Goal: Information Seeking & Learning: Learn about a topic

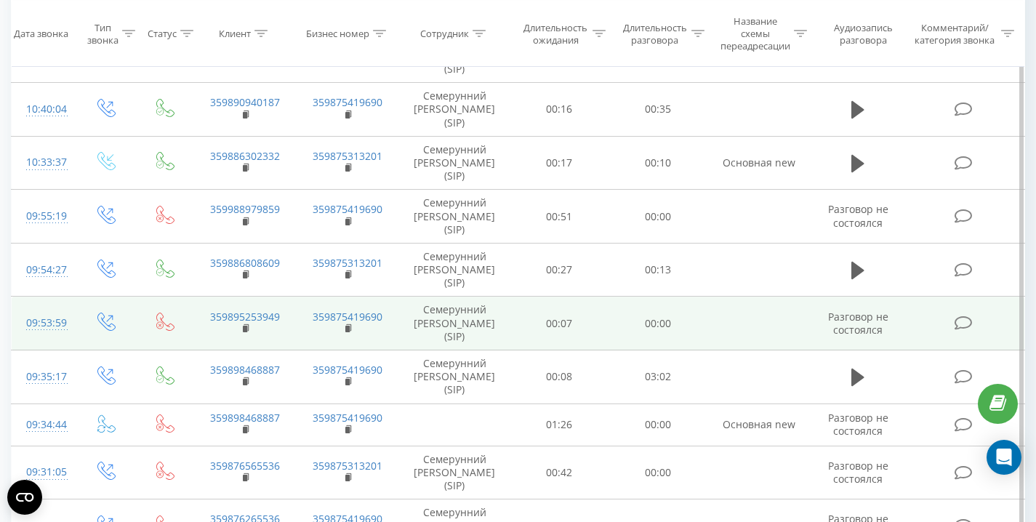
scroll to position [767, 0]
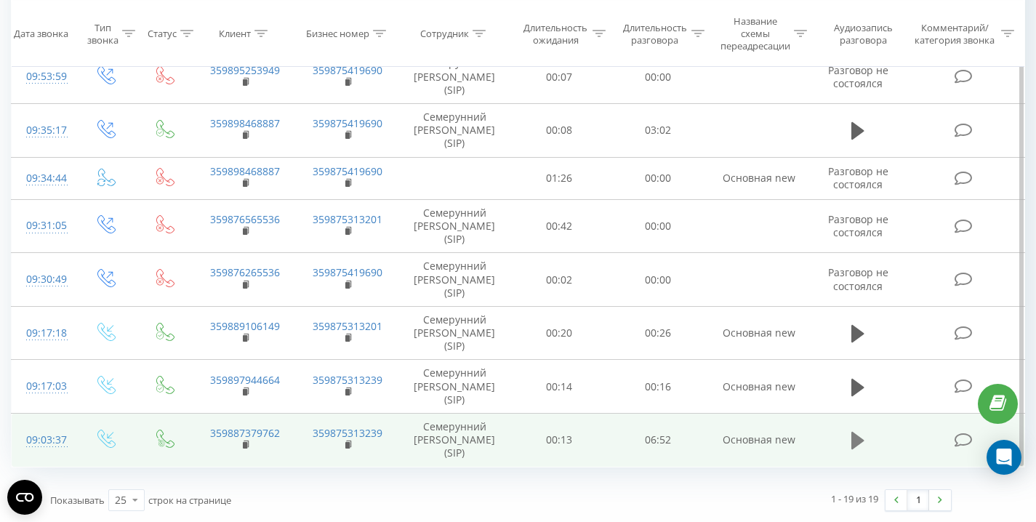
click at [847, 443] on button at bounding box center [858, 441] width 22 height 22
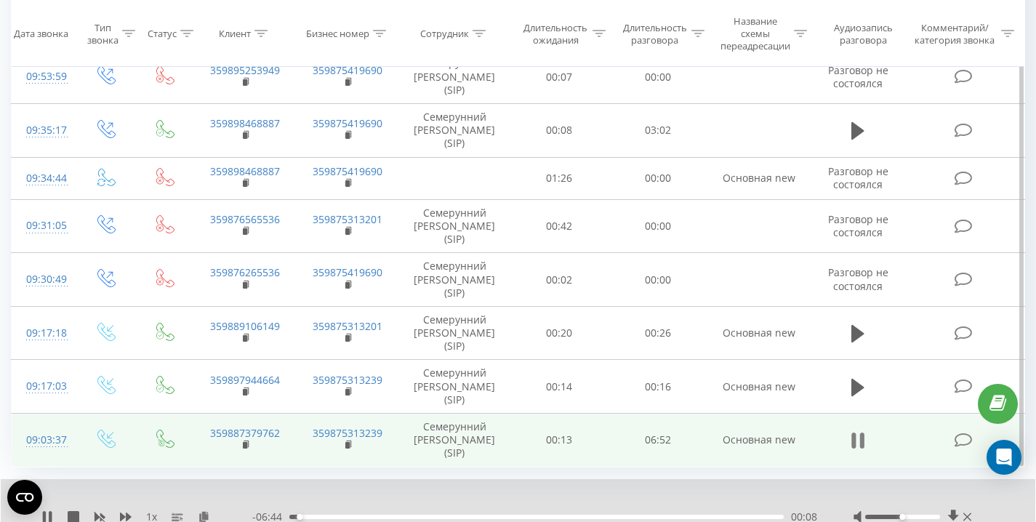
click at [852, 441] on icon at bounding box center [854, 440] width 4 height 16
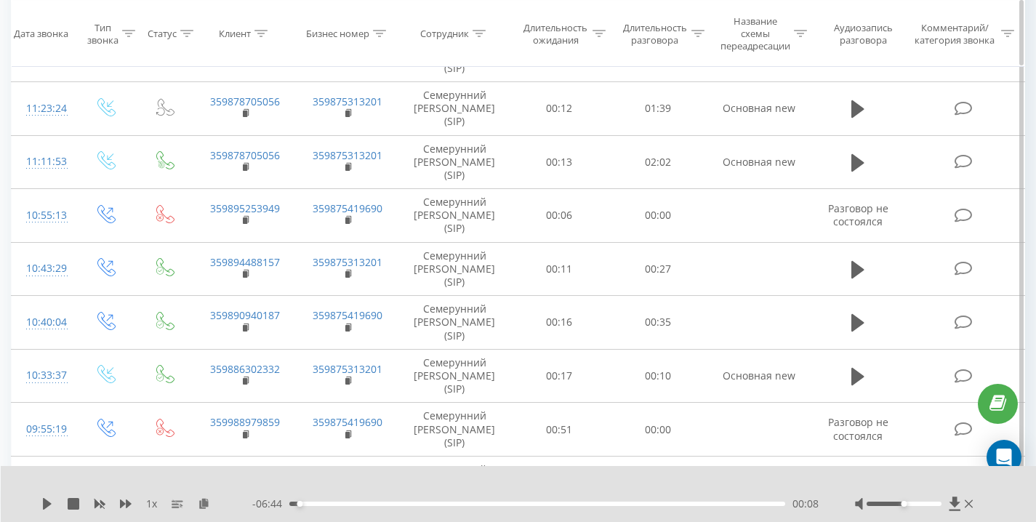
scroll to position [141, 0]
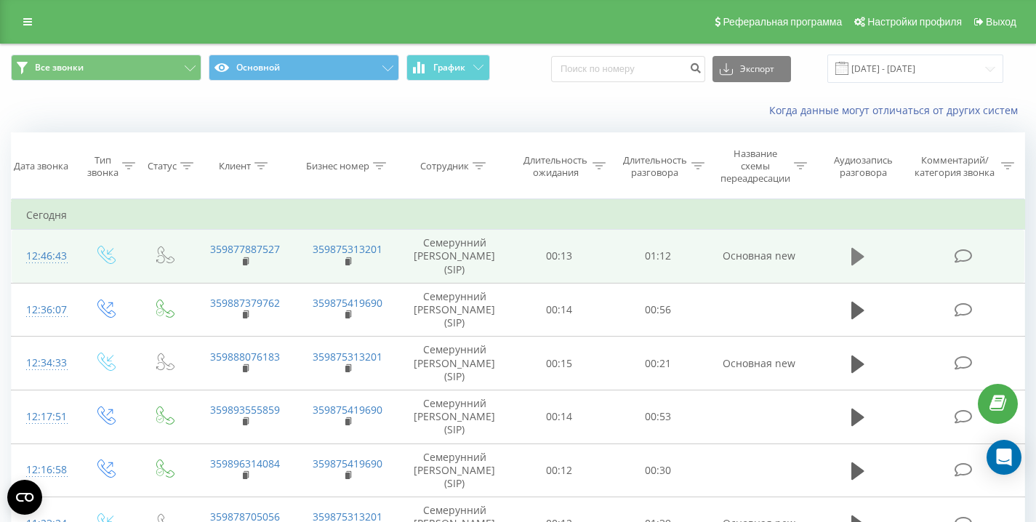
click at [852, 247] on icon at bounding box center [857, 256] width 13 height 20
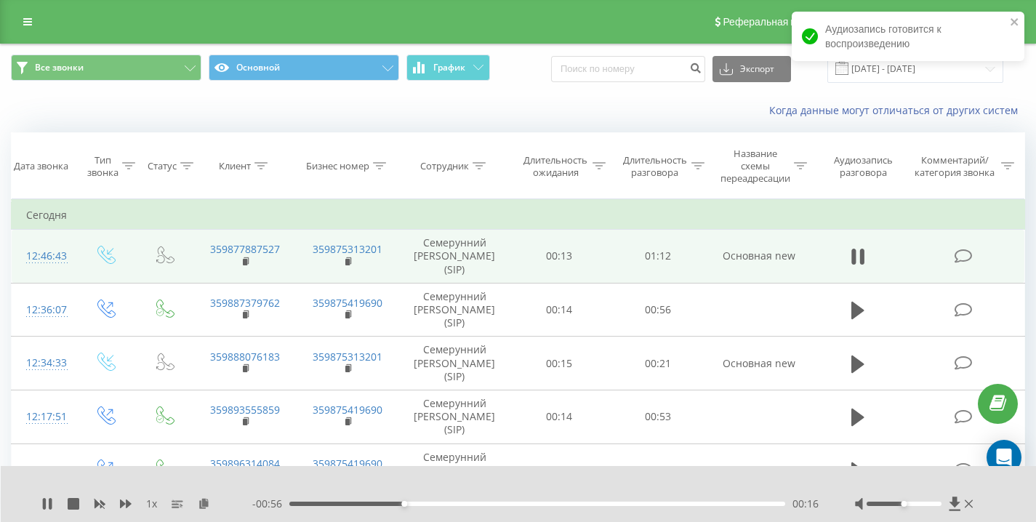
click at [858, 269] on span at bounding box center [858, 263] width 22 height 14
click at [860, 253] on icon at bounding box center [862, 257] width 4 height 16
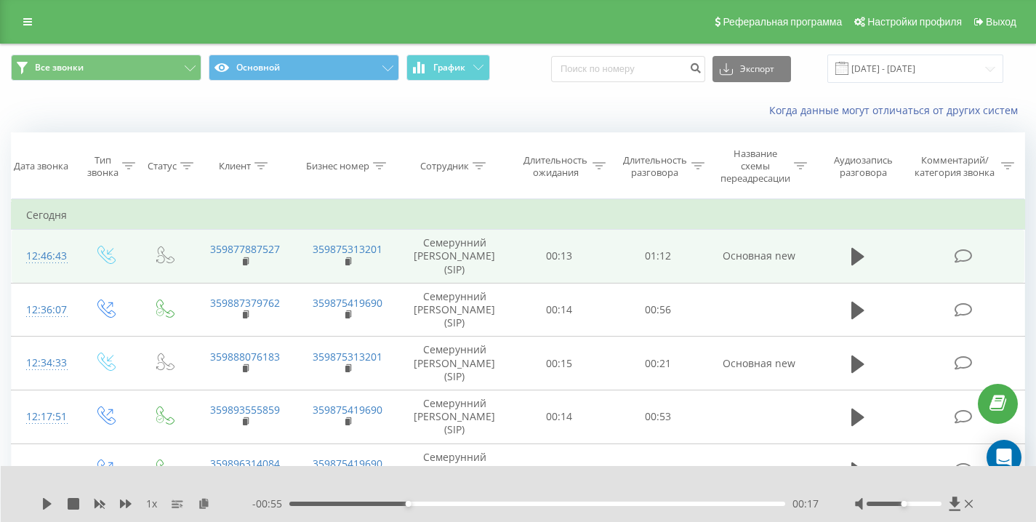
click at [394, 500] on div "- 00:55 00:17 00:17" at bounding box center [535, 503] width 566 height 15
click at [392, 503] on div "00:15" at bounding box center [537, 503] width 496 height 4
click at [857, 262] on icon at bounding box center [857, 256] width 13 height 20
click at [853, 254] on icon at bounding box center [854, 257] width 4 height 16
click at [859, 254] on icon at bounding box center [857, 256] width 13 height 17
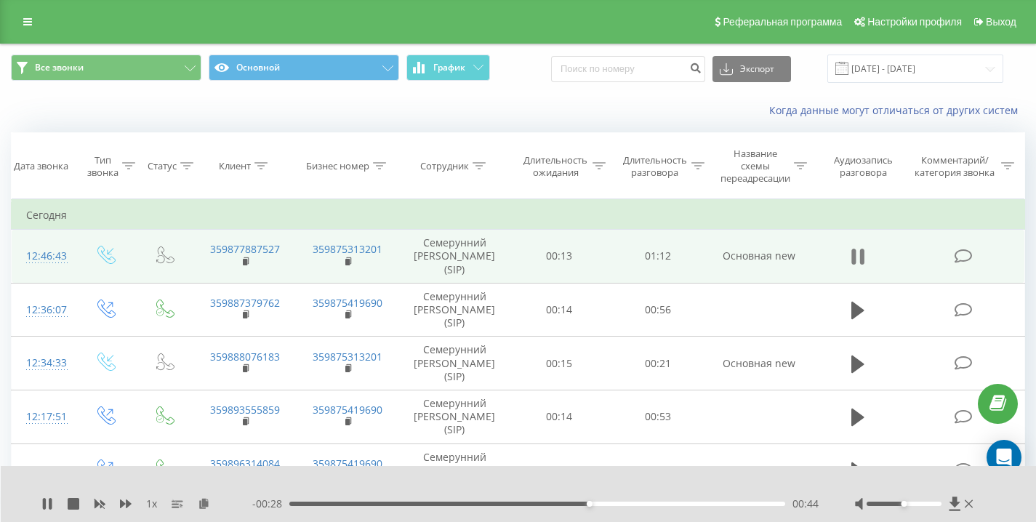
click at [856, 262] on icon at bounding box center [857, 256] width 13 height 20
click at [51, 501] on icon at bounding box center [47, 504] width 12 height 12
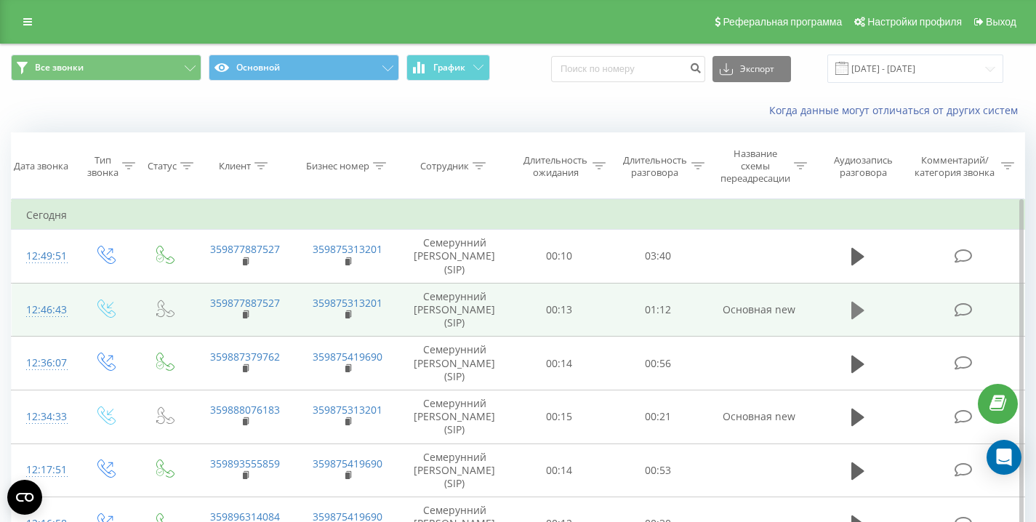
click at [852, 313] on icon at bounding box center [857, 310] width 13 height 17
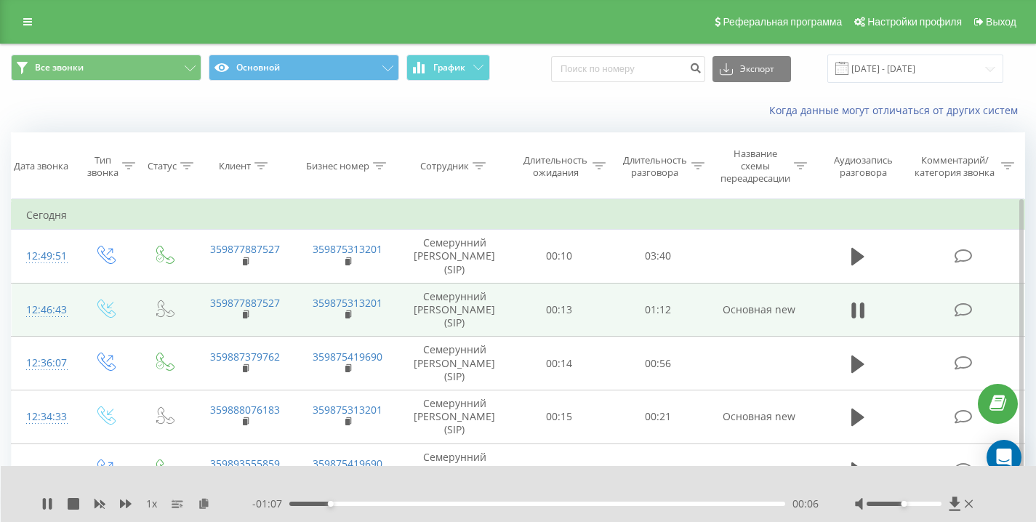
click at [211, 117] on div "Когда данные могут отличаться от других систем" at bounding box center [518, 110] width 1034 height 35
click at [211, 116] on div "Когда данные могут отличаться от других систем" at bounding box center [518, 110] width 1034 height 35
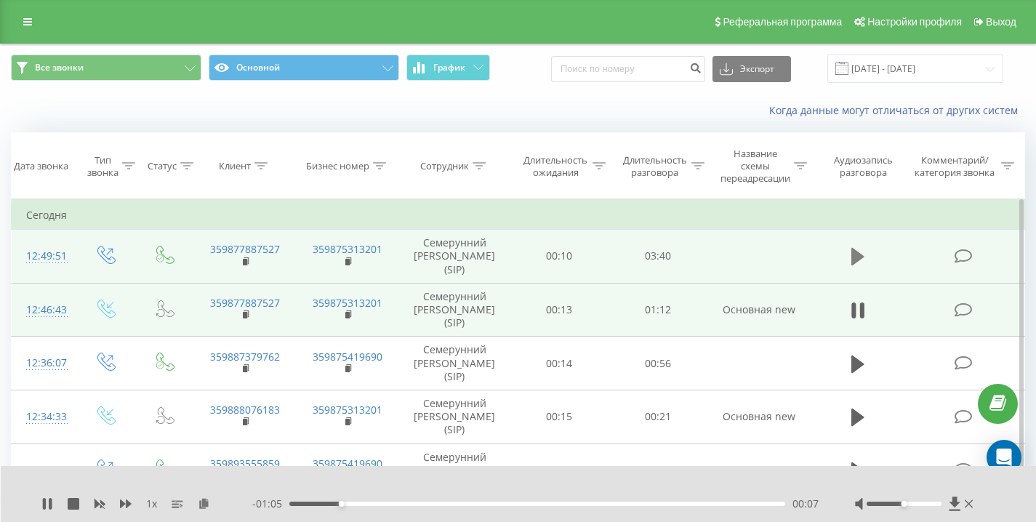
click at [858, 254] on icon at bounding box center [857, 256] width 13 height 17
click at [91, 109] on div "Когда данные могут отличаться от других систем" at bounding box center [518, 110] width 1034 height 35
drag, startPoint x: 909, startPoint y: 501, endPoint x: 1019, endPoint y: 502, distance: 109.7
click at [994, 502] on div "1 x - 03:29 00:11 00:11" at bounding box center [519, 494] width 1036 height 56
click at [169, 109] on div "Когда данные могут отличаться от других систем" at bounding box center [518, 110] width 1034 height 35
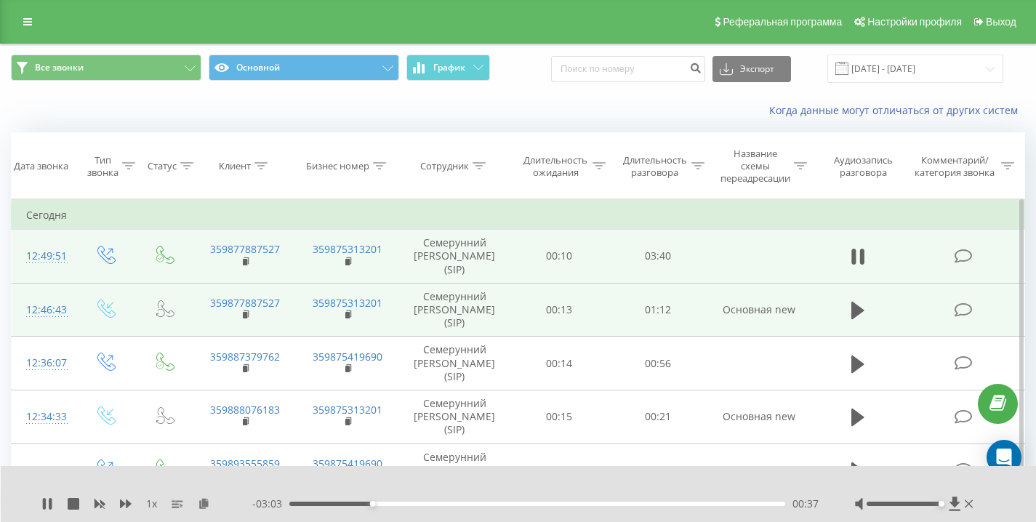
click at [695, 507] on div "- 03:03 00:37 00:37" at bounding box center [535, 503] width 566 height 15
click at [697, 504] on div "00:37" at bounding box center [537, 503] width 496 height 4
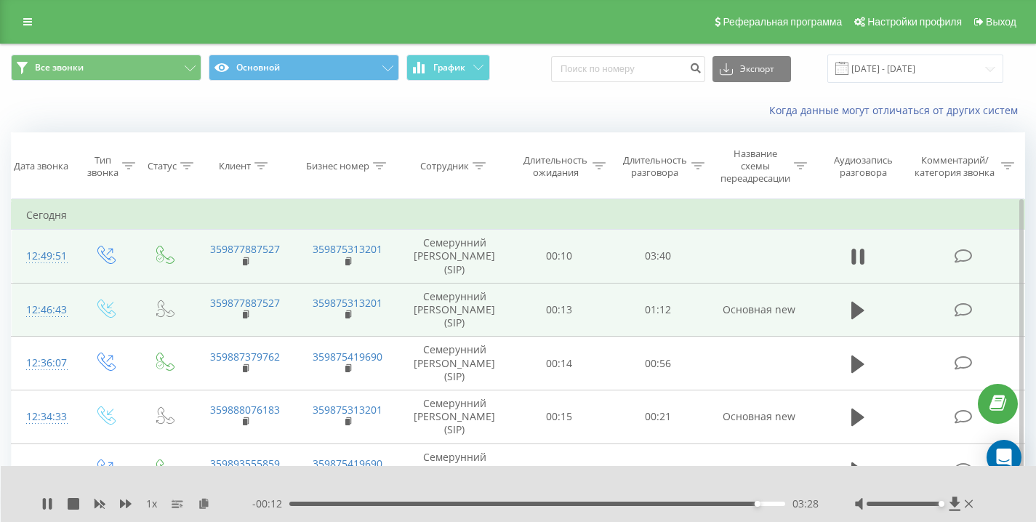
click at [433, 118] on div "Когда данные могут отличаться от других систем" at bounding box center [518, 110] width 1034 height 35
